Goal: Check status: Check status

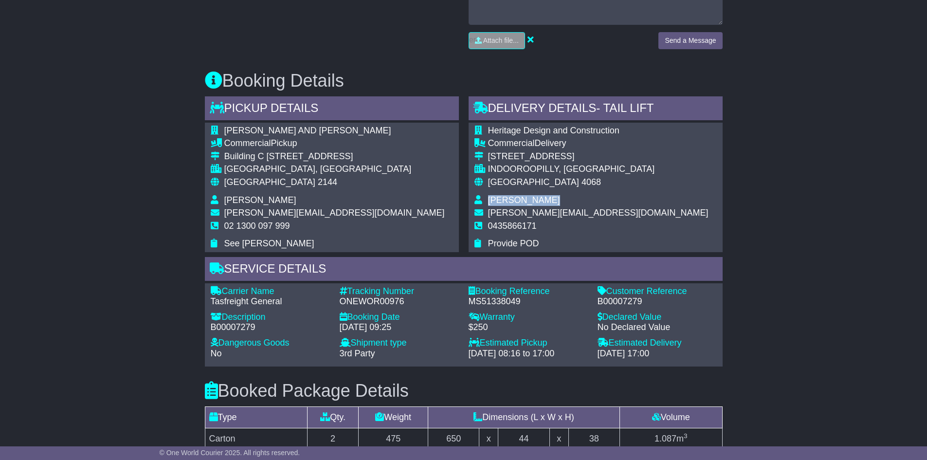
scroll to position [473, 0]
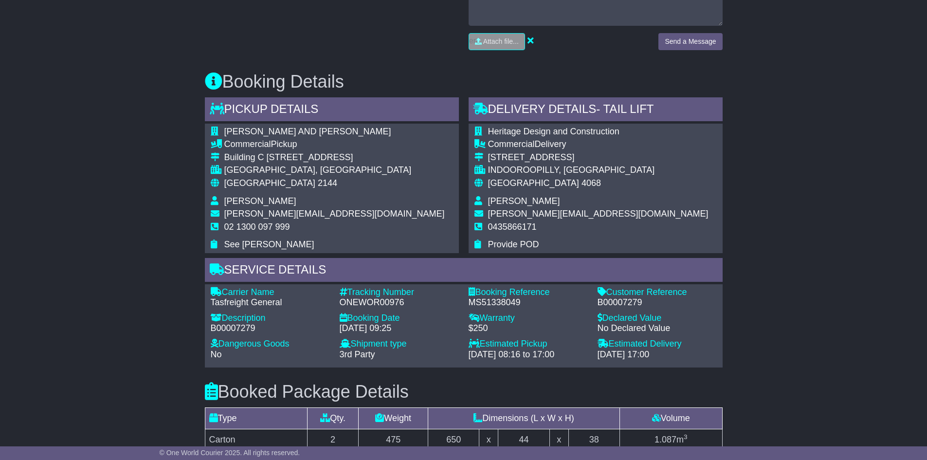
click at [380, 303] on div "ONEWOR00976" at bounding box center [399, 302] width 119 height 11
copy div "ONEWOR00976"
click at [611, 301] on div "B00007279" at bounding box center [657, 302] width 119 height 11
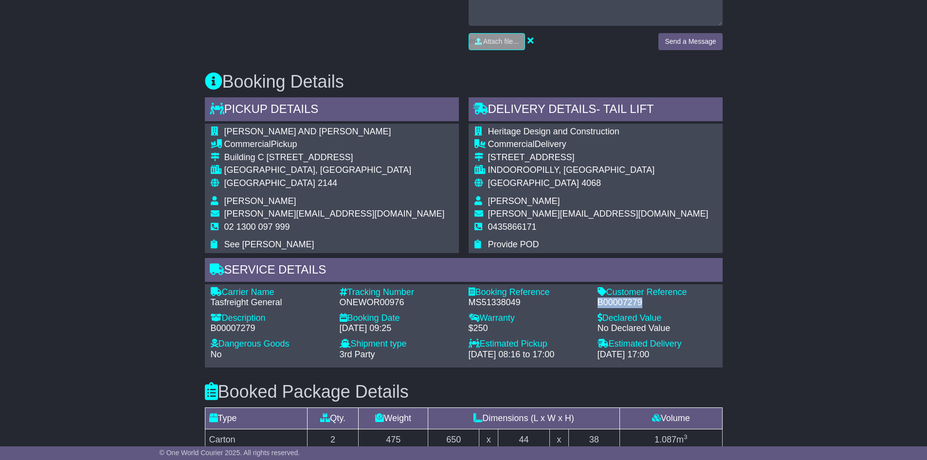
click at [611, 301] on div "B00007279" at bounding box center [657, 302] width 119 height 11
copy div "B00007279"
